Goal: Task Accomplishment & Management: Manage account settings

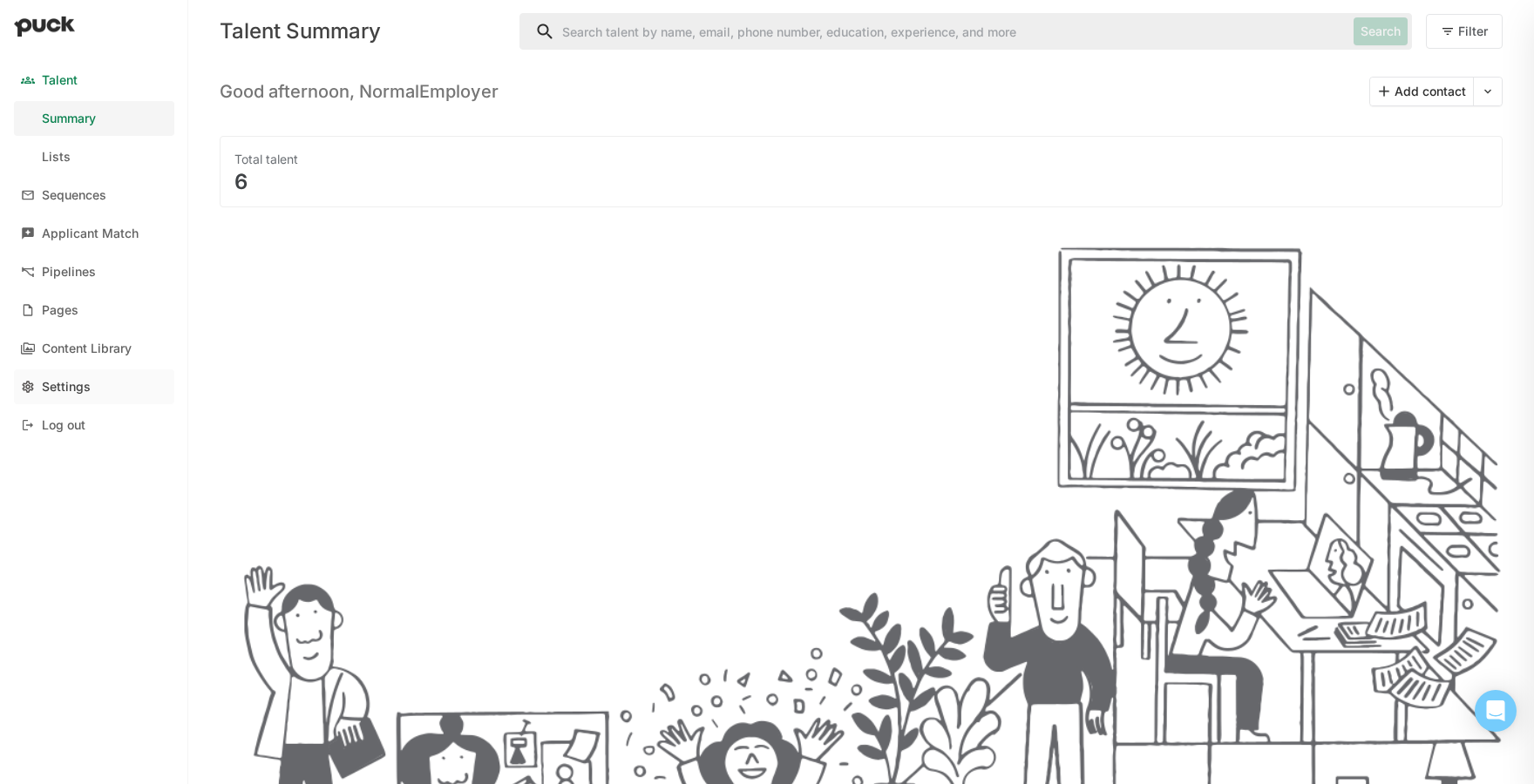
click at [52, 387] on div "Settings" at bounding box center [66, 387] width 49 height 15
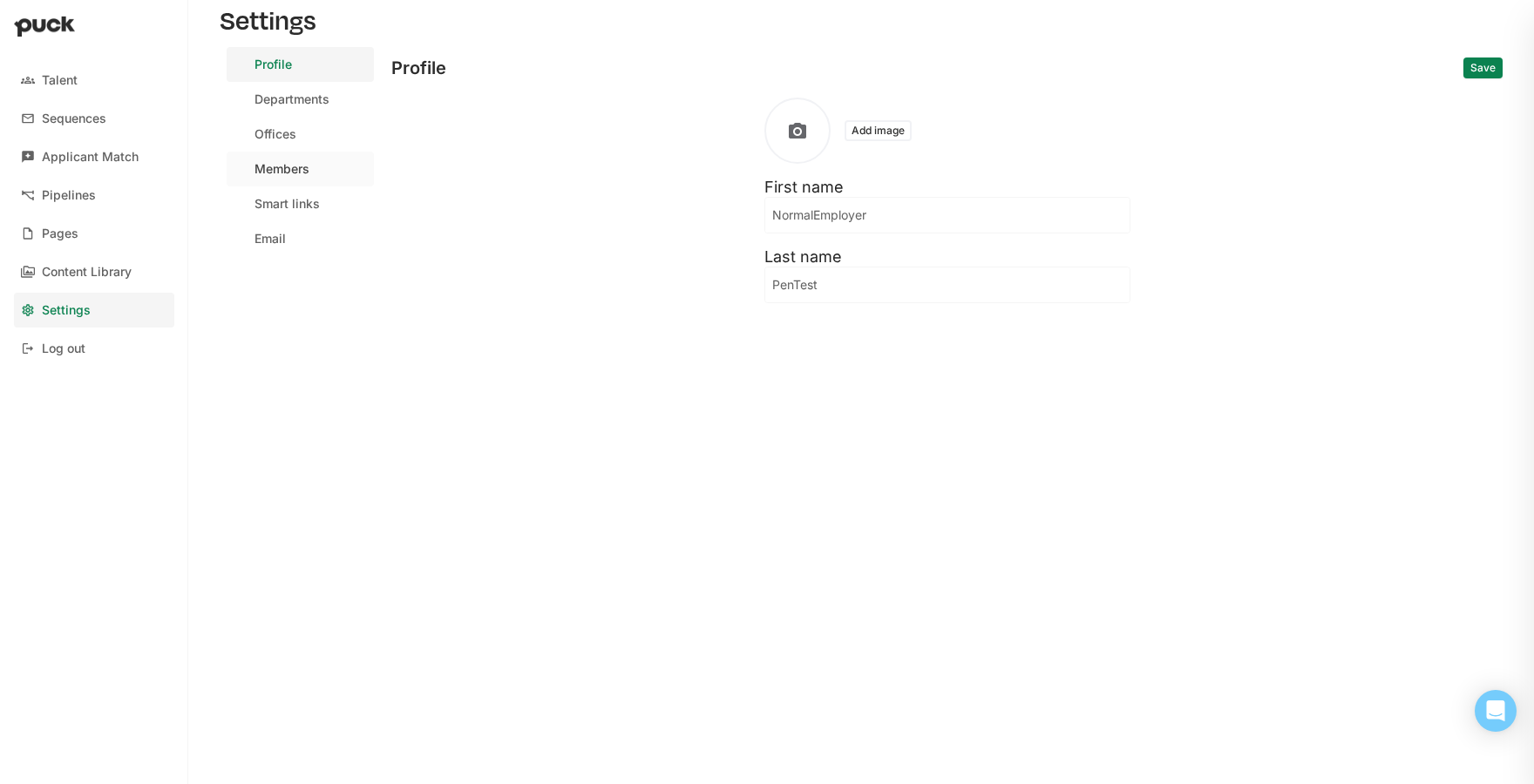
click at [300, 181] on link "Members" at bounding box center [300, 168] width 147 height 35
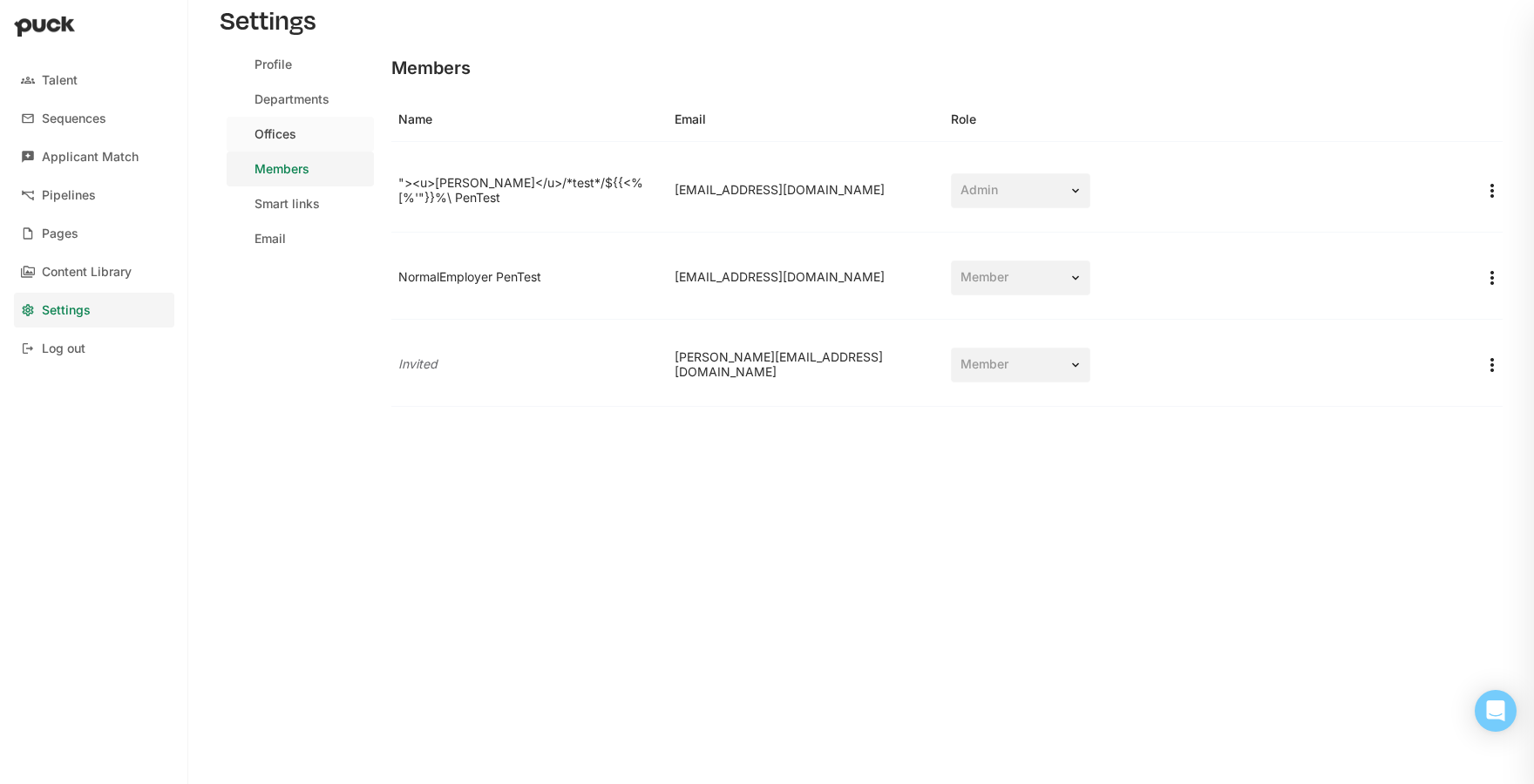
click at [279, 141] on div "Offices" at bounding box center [275, 135] width 42 height 15
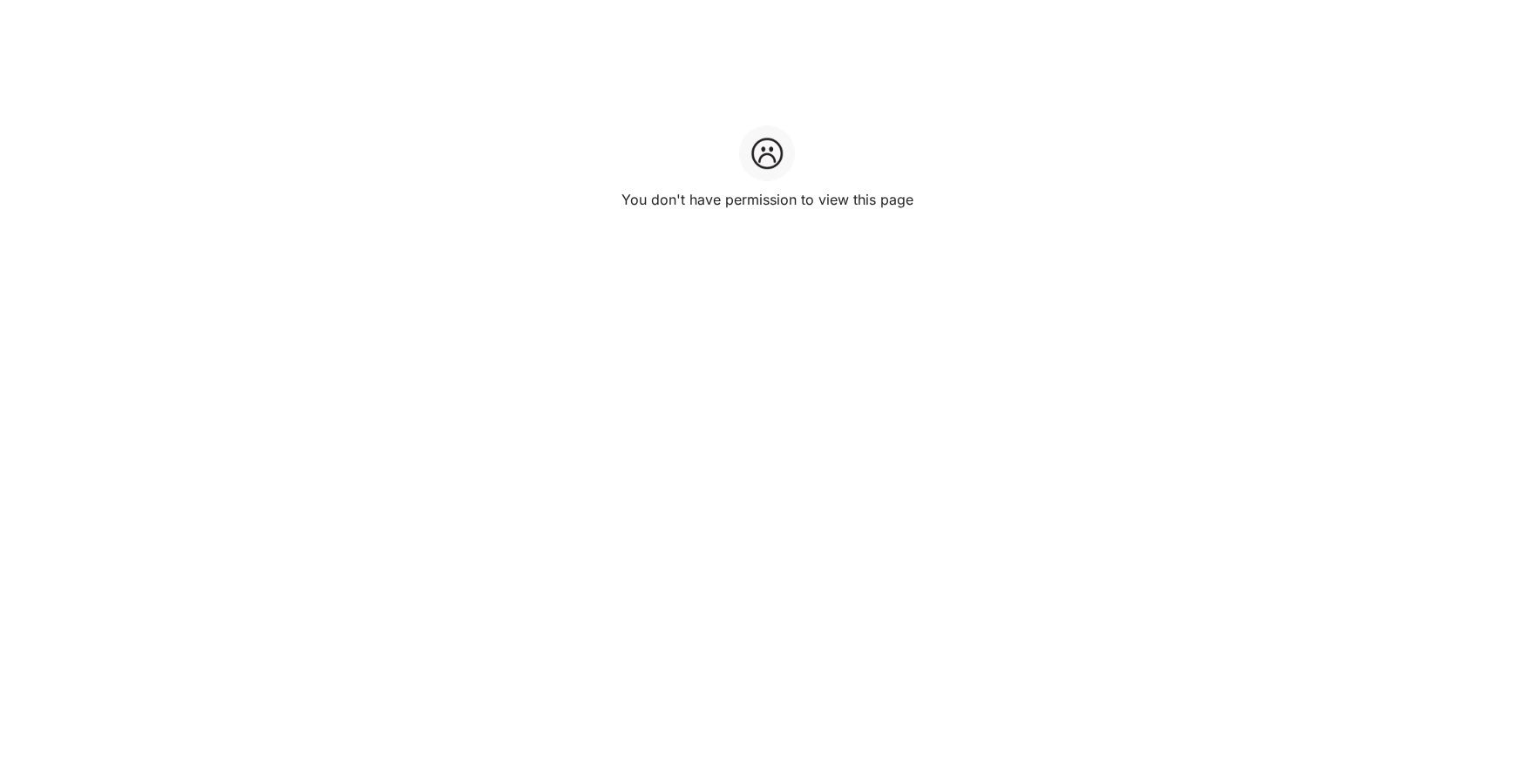
click at [476, 378] on div "You don't have permission to view this page" at bounding box center [767, 392] width 1534 height 784
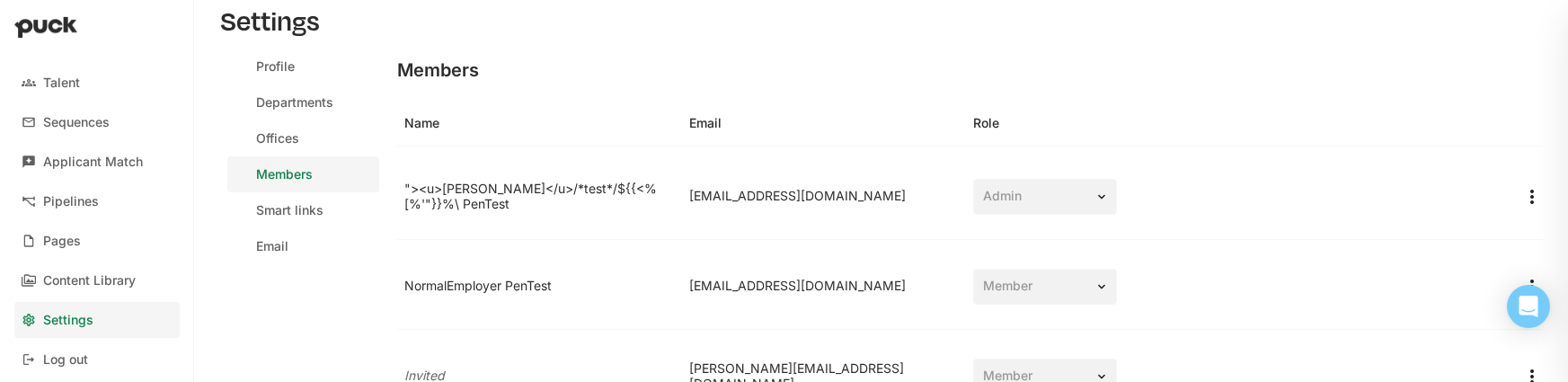
click at [1170, 39] on div "Settings" at bounding box center [881, 20] width 1322 height 41
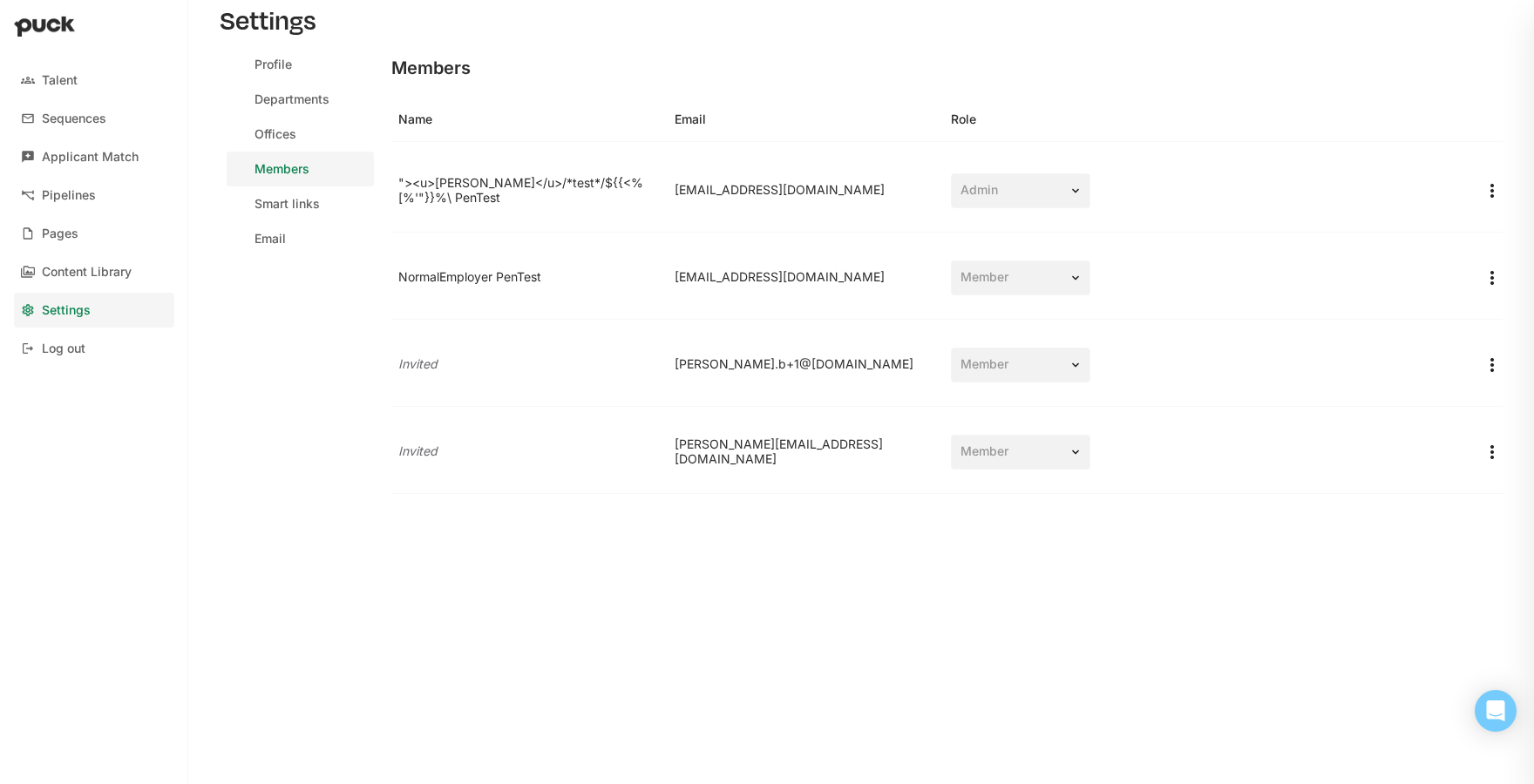
click at [1137, 105] on div "Name Email Role" at bounding box center [946, 120] width 1111 height 44
click at [46, 347] on div "Log out" at bounding box center [63, 348] width 43 height 15
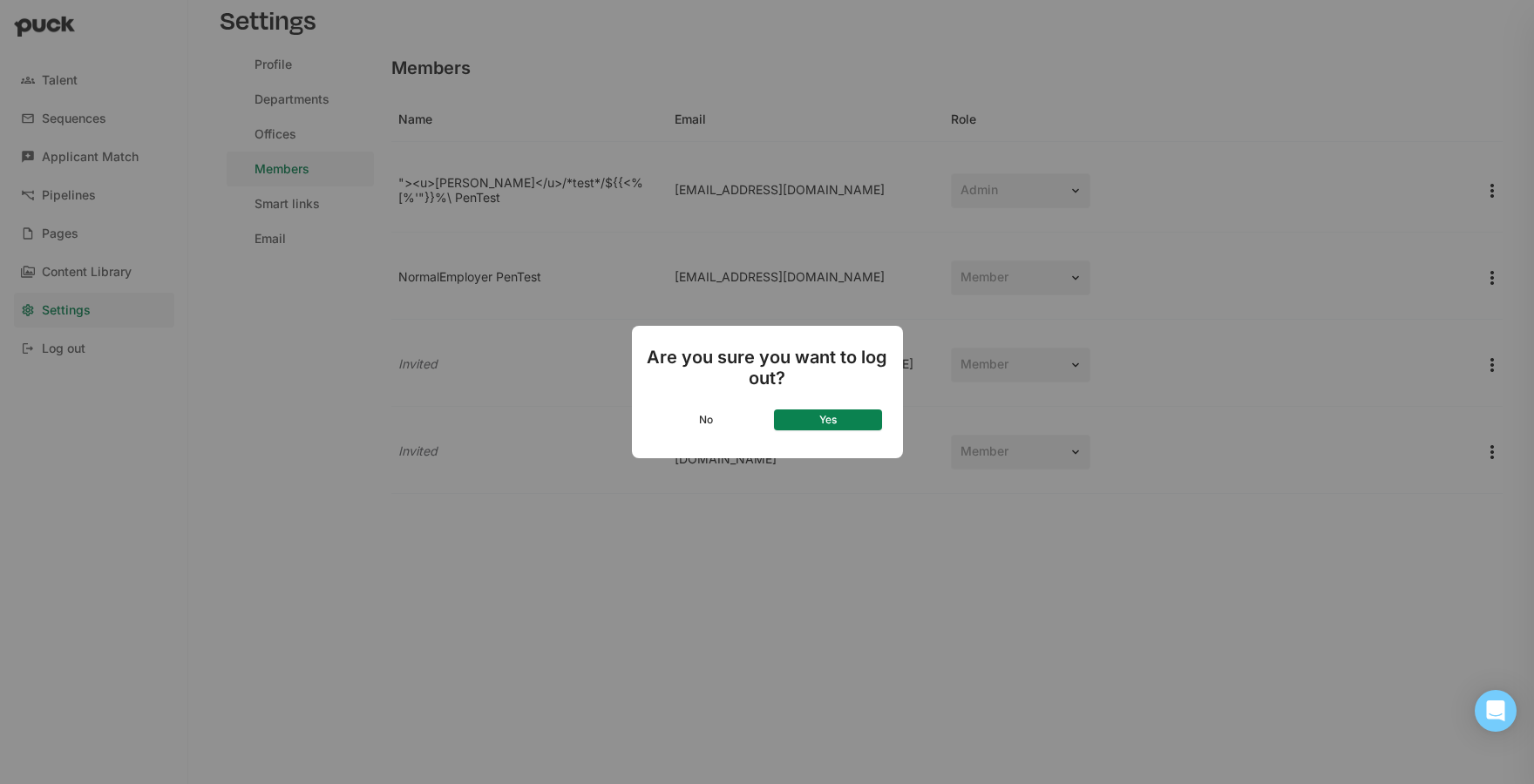
click at [822, 369] on button "Yes" at bounding box center [828, 420] width 108 height 21
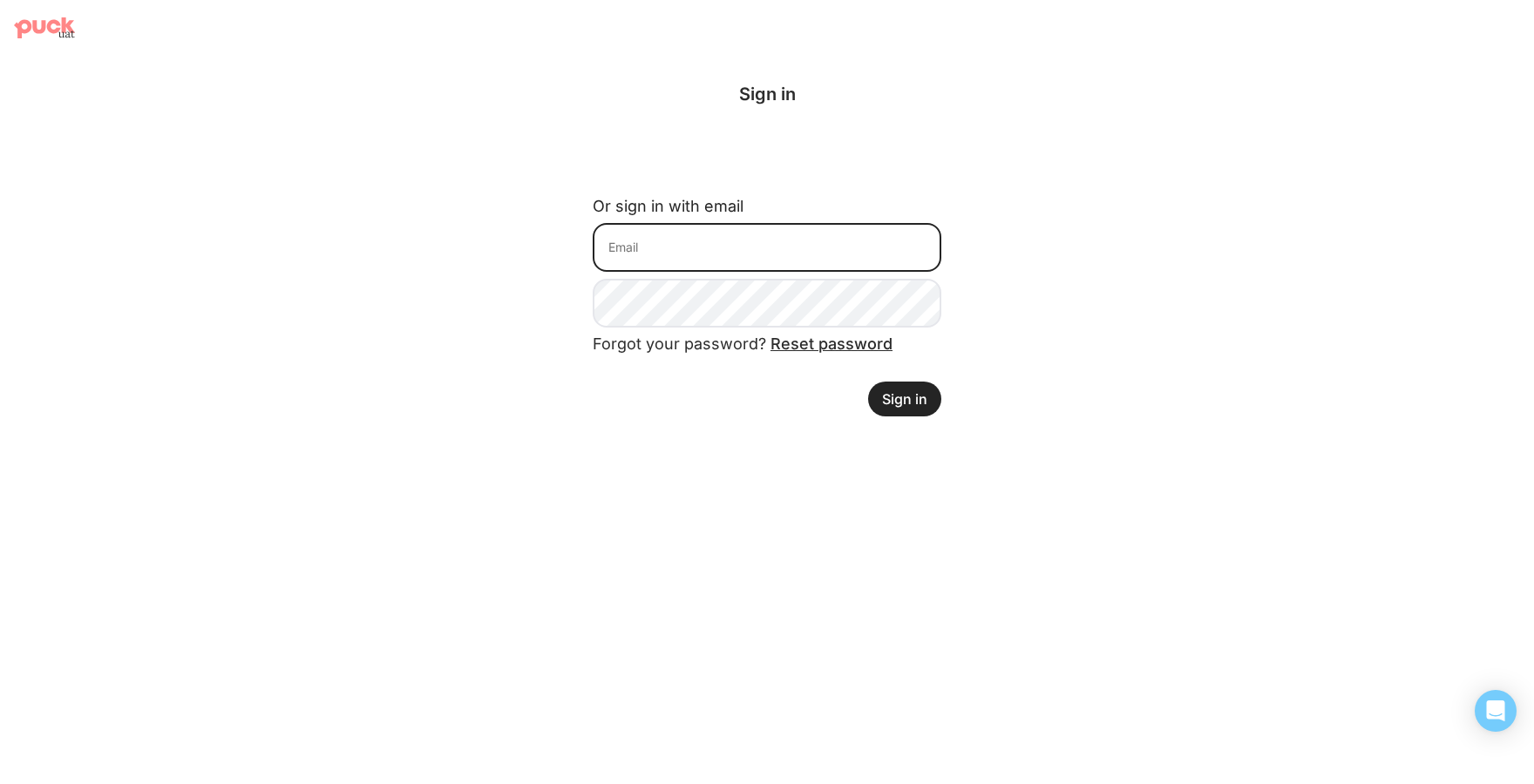
click at [646, 240] on input at bounding box center [767, 247] width 348 height 49
paste input "[EMAIL_ADDRESS][DOMAIN_NAME]"
type input "[EMAIL_ADDRESS][DOMAIN_NAME]"
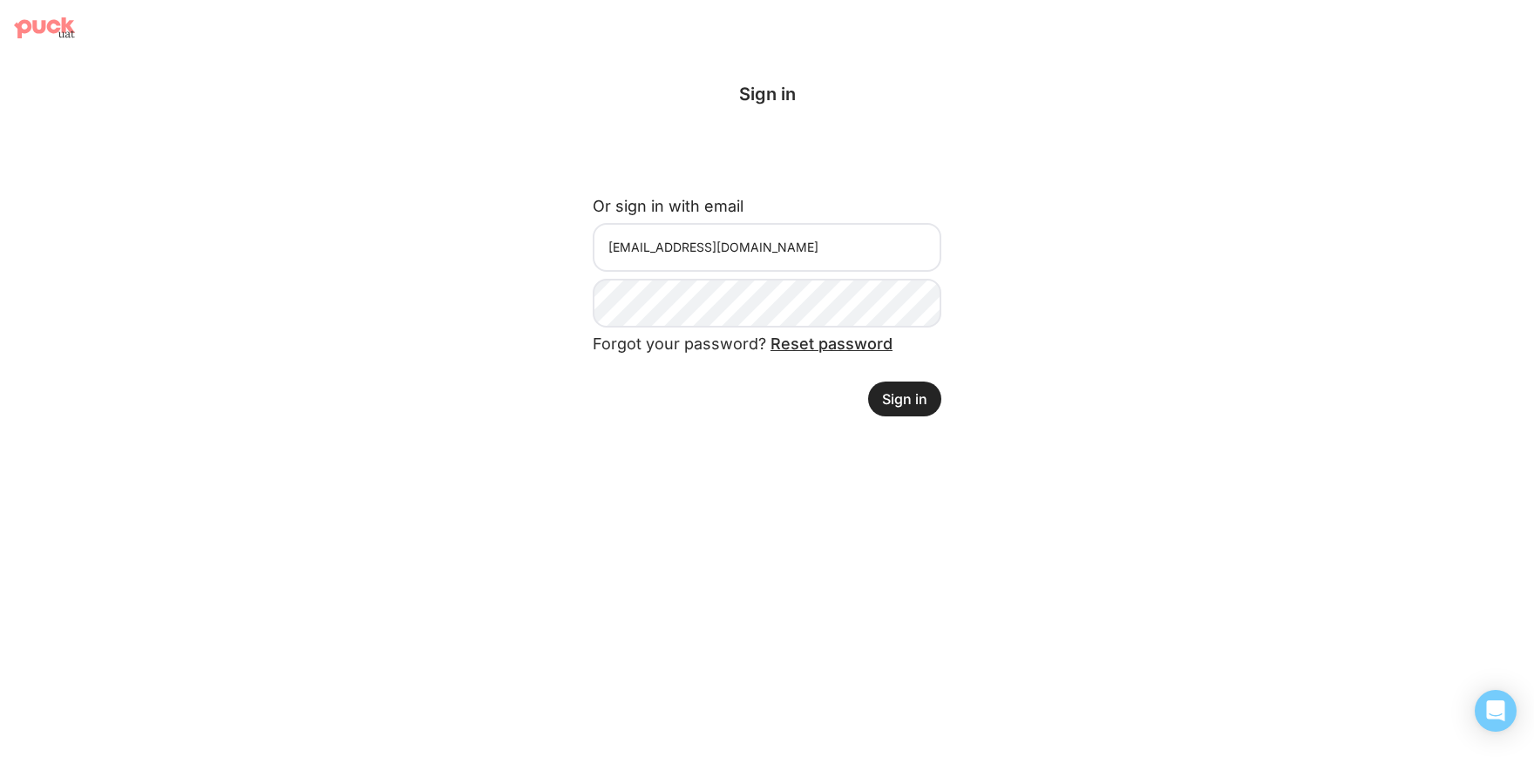
click at [901, 403] on button "Sign in" at bounding box center [904, 399] width 74 height 35
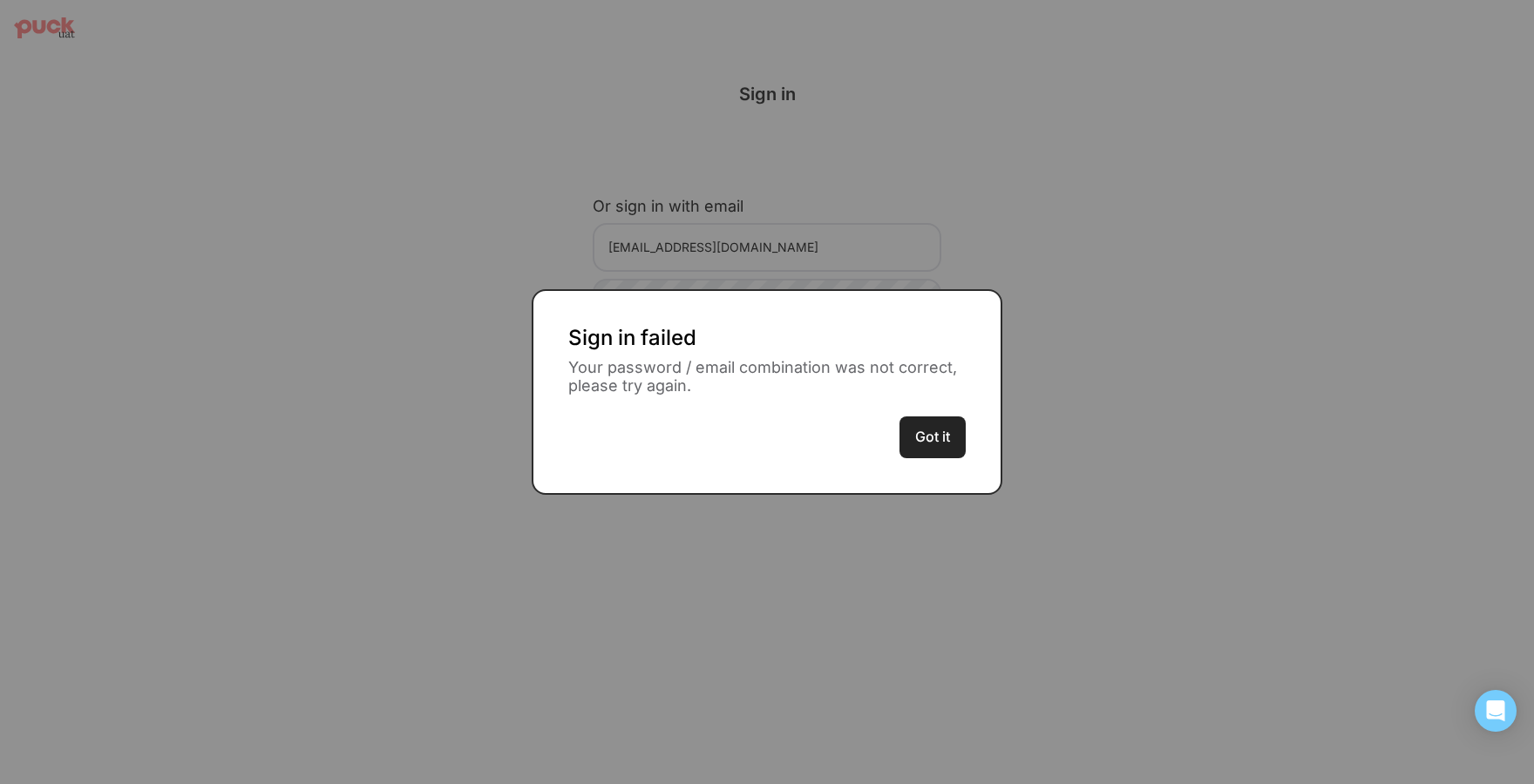
click at [925, 431] on button "Got it" at bounding box center [932, 437] width 66 height 42
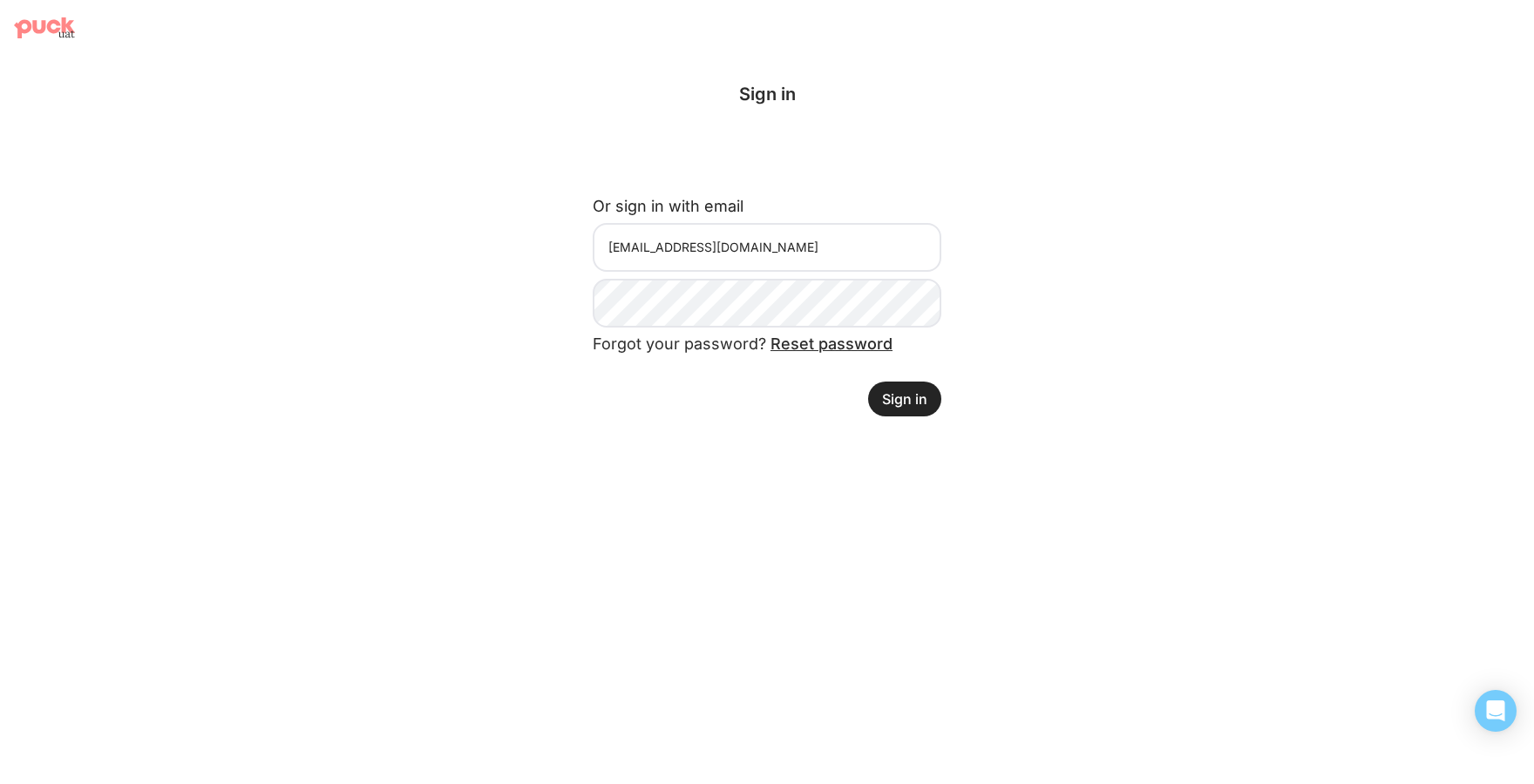
click at [901, 393] on button "Sign in" at bounding box center [904, 399] width 74 height 35
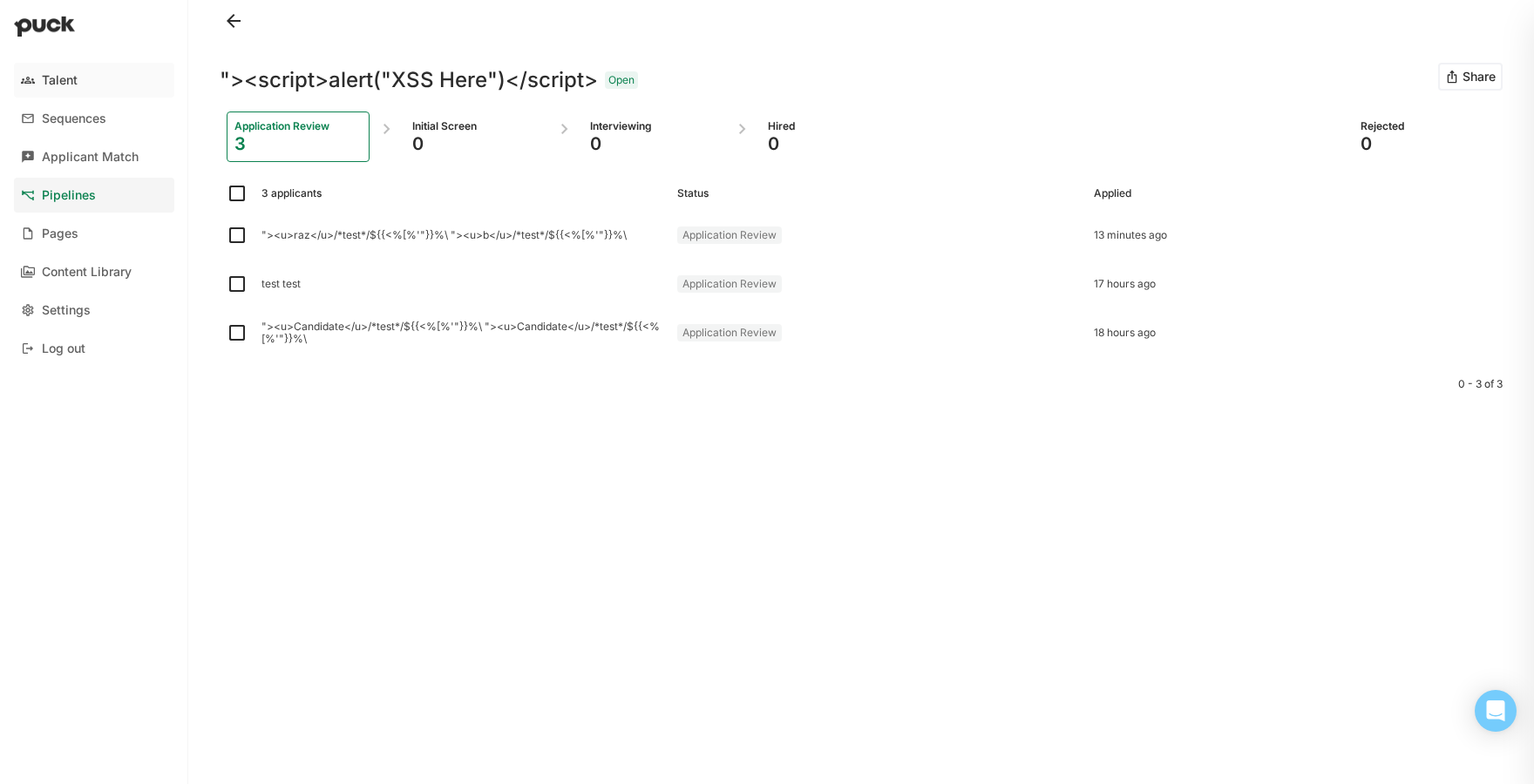
click at [27, 74] on img at bounding box center [28, 81] width 14 height 14
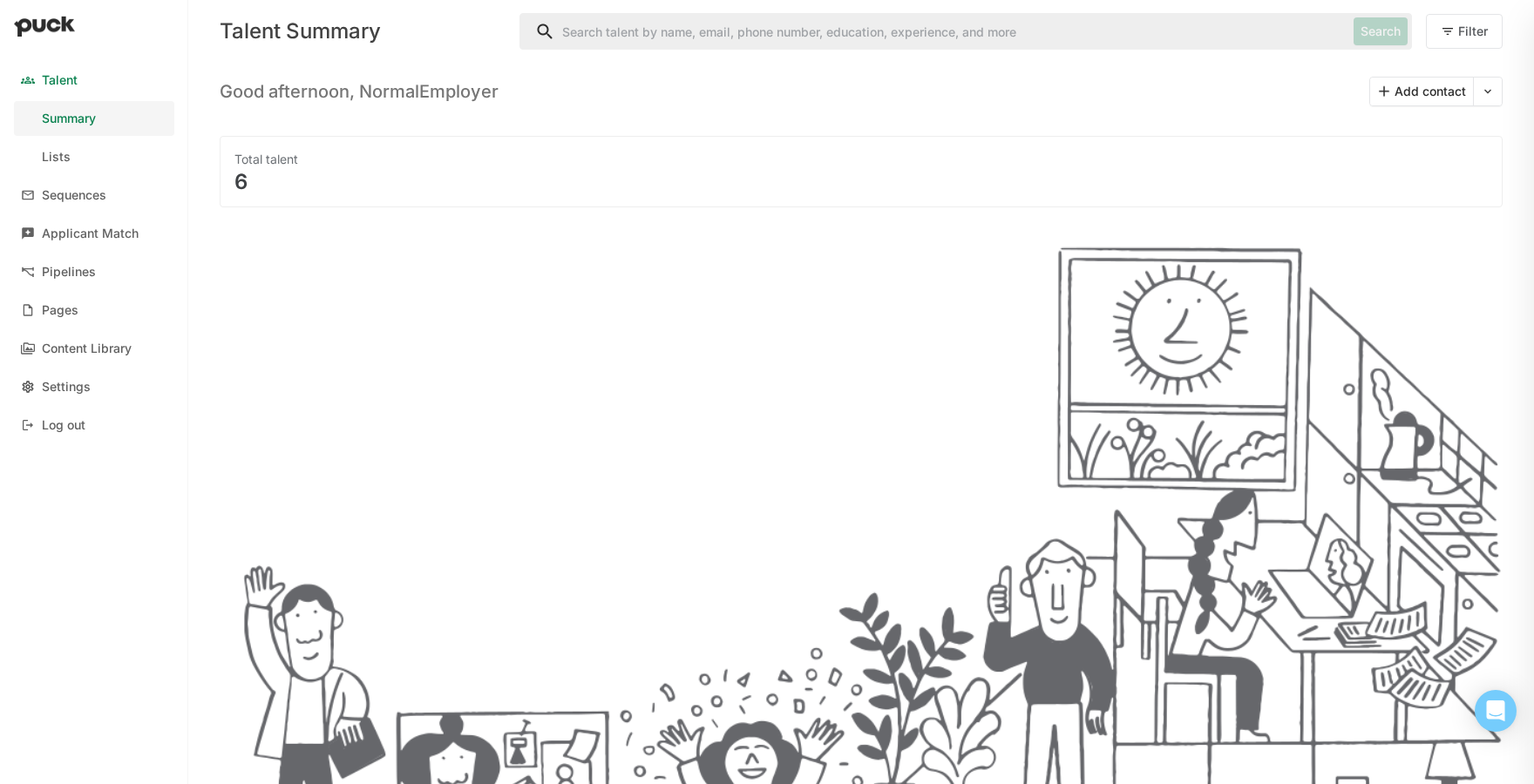
click at [78, 383] on div "Settings" at bounding box center [66, 387] width 49 height 15
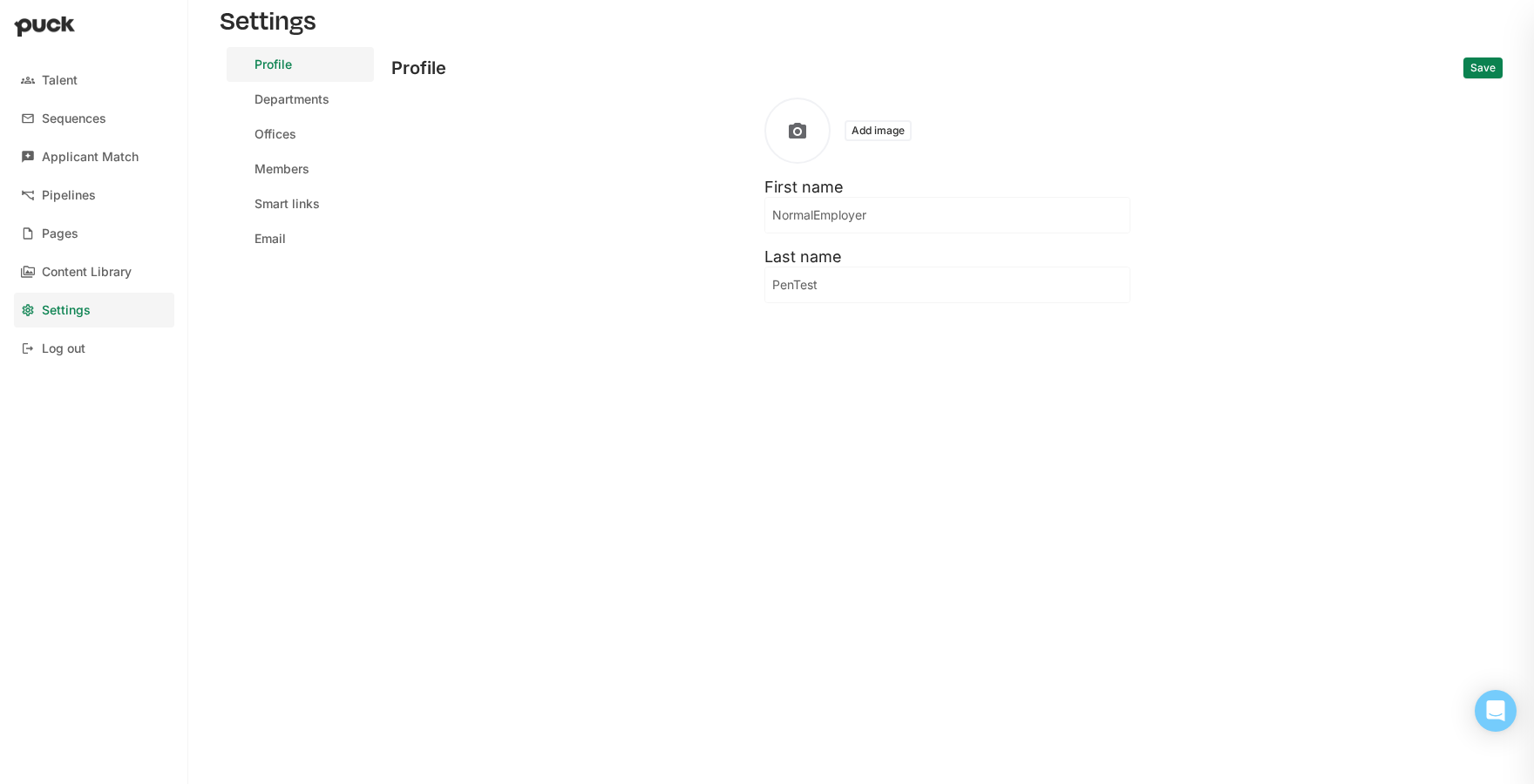
click at [868, 136] on button "Add image" at bounding box center [878, 131] width 67 height 21
click at [637, 125] on div "Profile Save Add image First name NormalEmployer Last name PenTest" at bounding box center [946, 175] width 1111 height 256
